Goal: Book appointment/travel/reservation

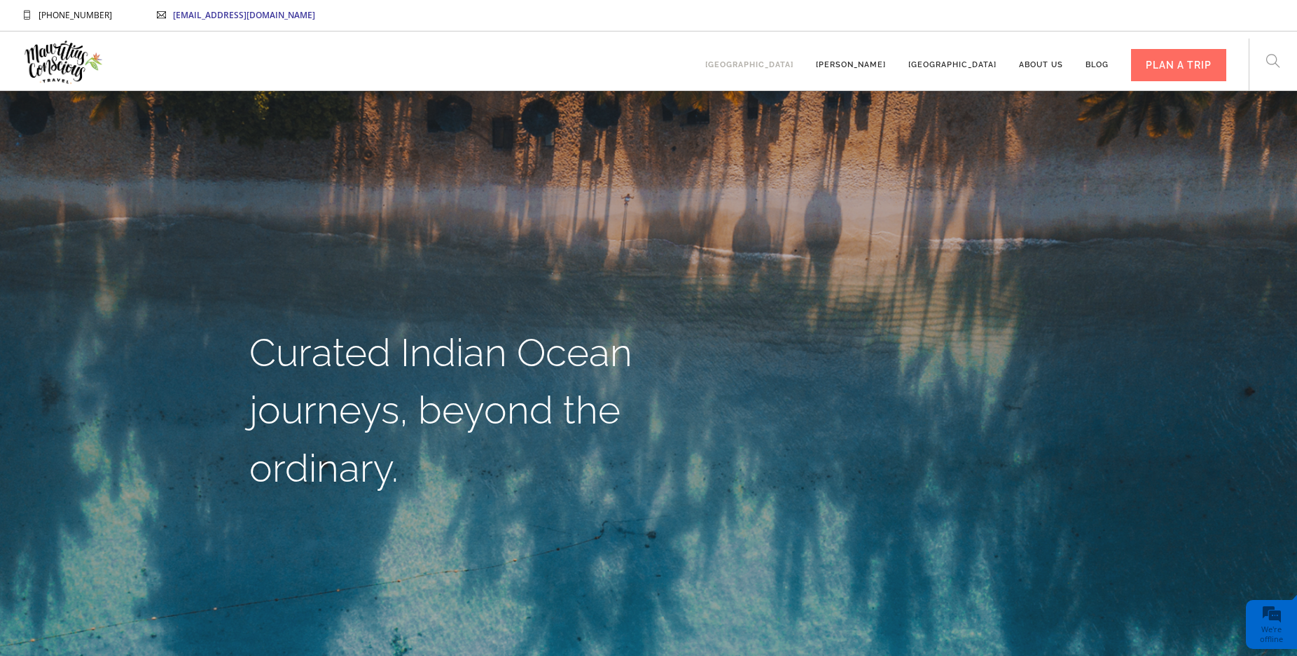
click at [794, 64] on link "[GEOGRAPHIC_DATA]" at bounding box center [749, 58] width 88 height 39
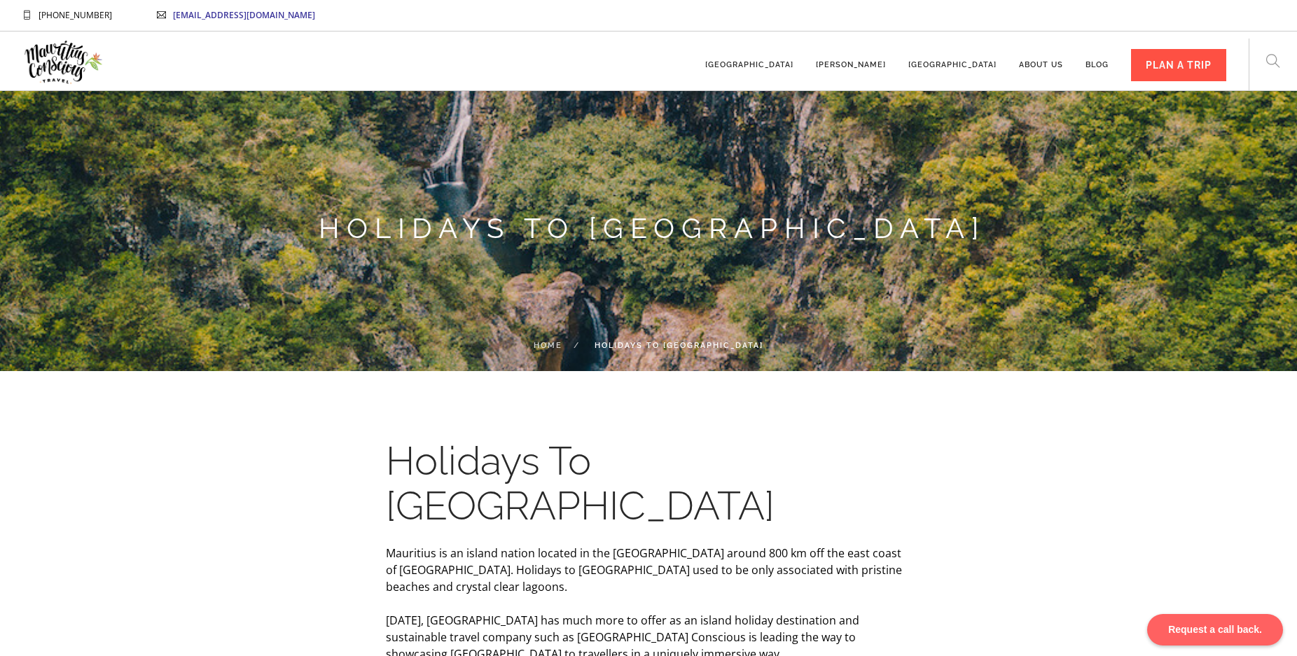
click at [1166, 62] on div "PLAN A TRIP" at bounding box center [1178, 65] width 95 height 32
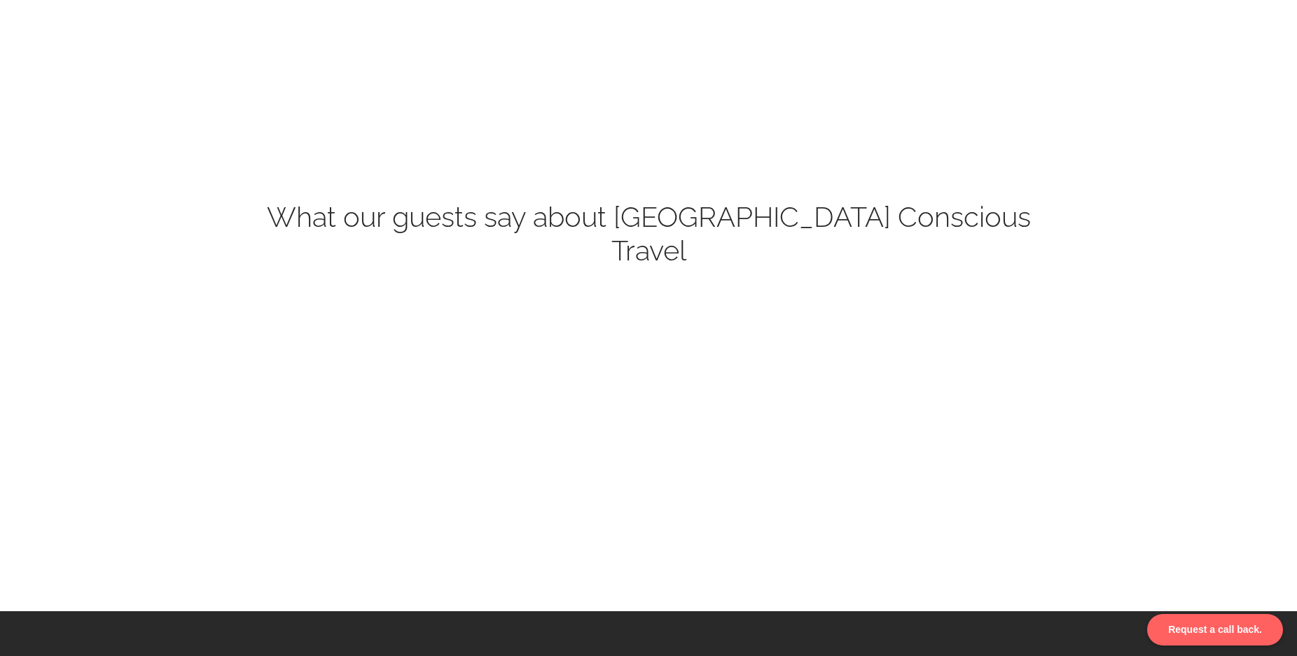
scroll to position [618, 0]
